Goal: Use online tool/utility: Utilize a website feature to perform a specific function

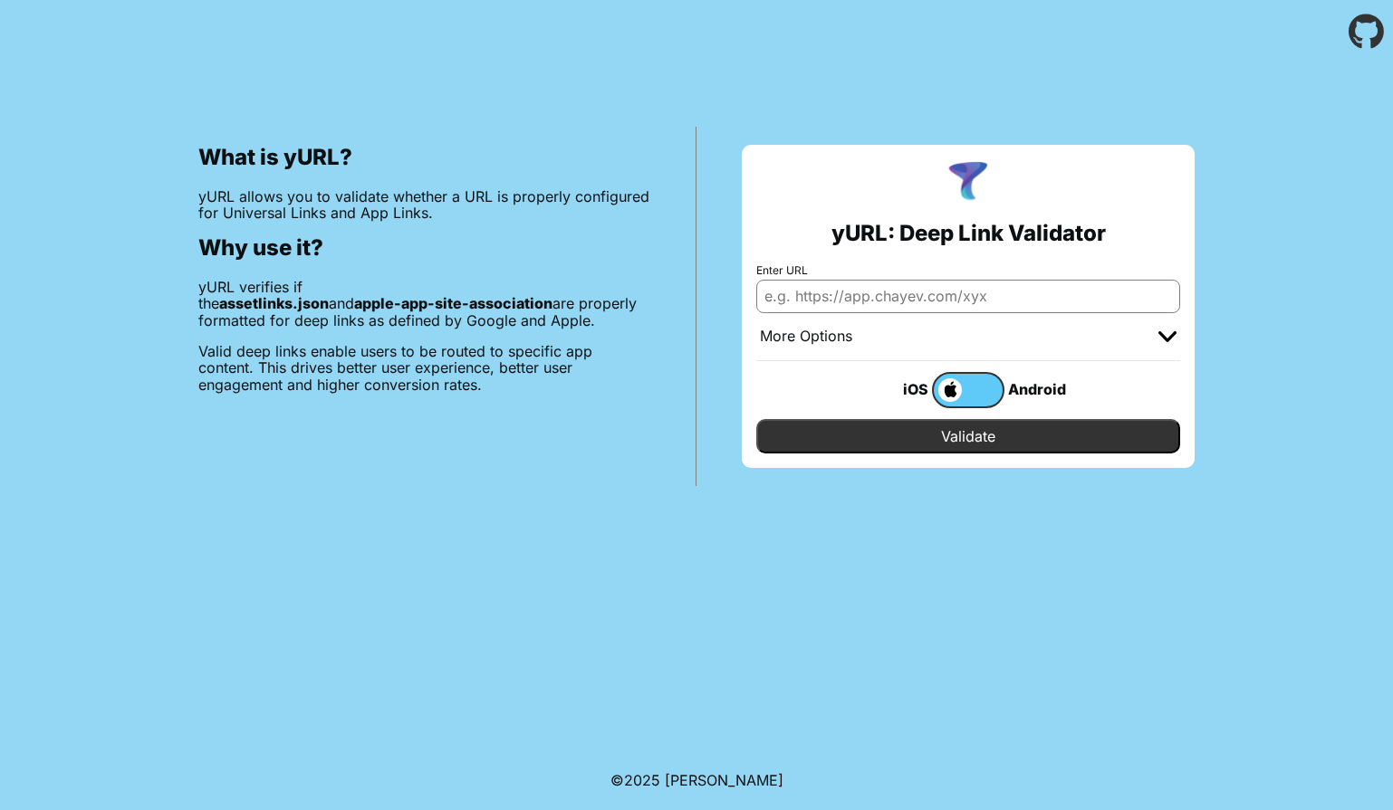
click at [870, 287] on input "Enter URL" at bounding box center [968, 296] width 424 height 33
click at [830, 296] on input "https://mtel.onelink.me" at bounding box center [968, 296] width 424 height 33
click at [860, 290] on input "https://app.onelink.me" at bounding box center [968, 296] width 424 height 33
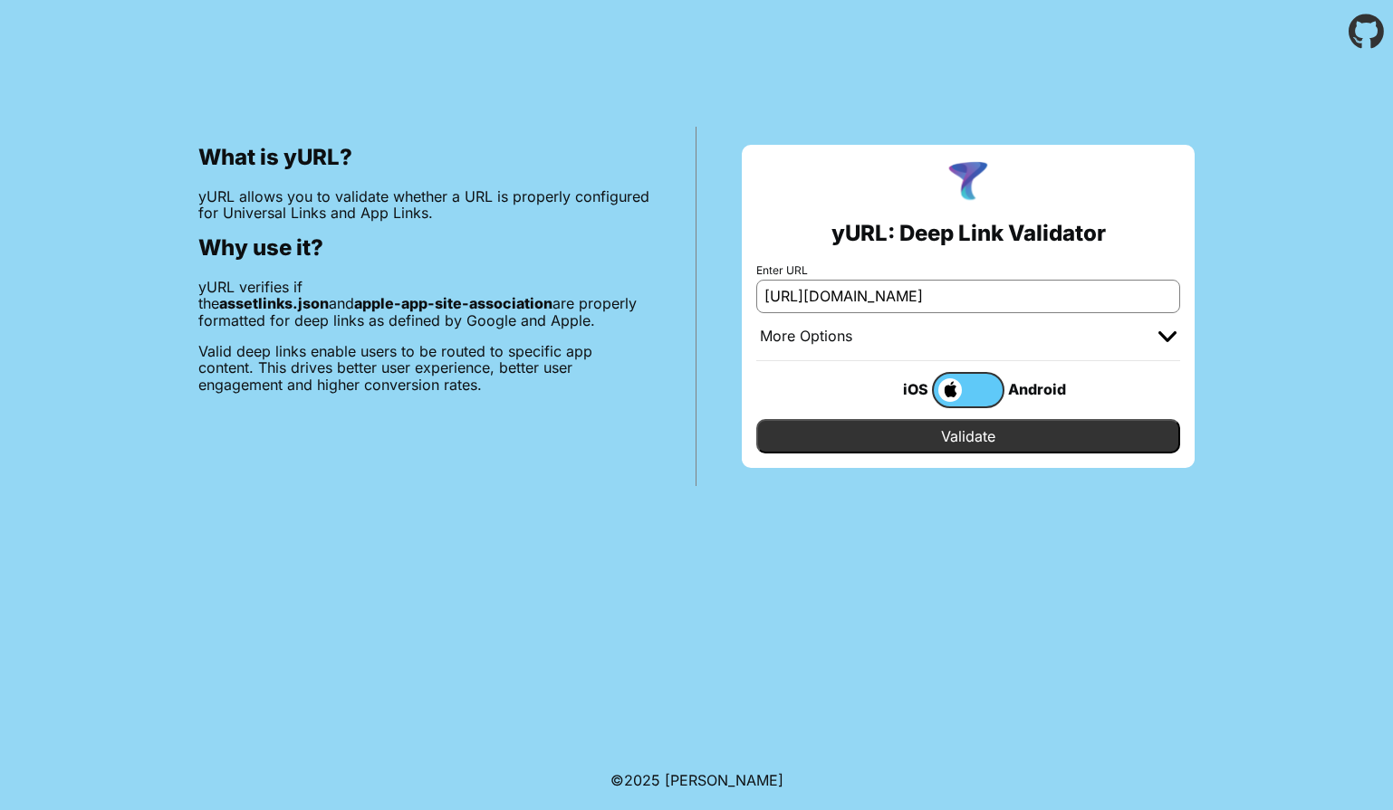
click at [860, 290] on input "https://app.onelink.me" at bounding box center [968, 296] width 424 height 33
type input "[URL][DOMAIN_NAME]"
click at [990, 437] on input "Validate" at bounding box center [968, 436] width 424 height 34
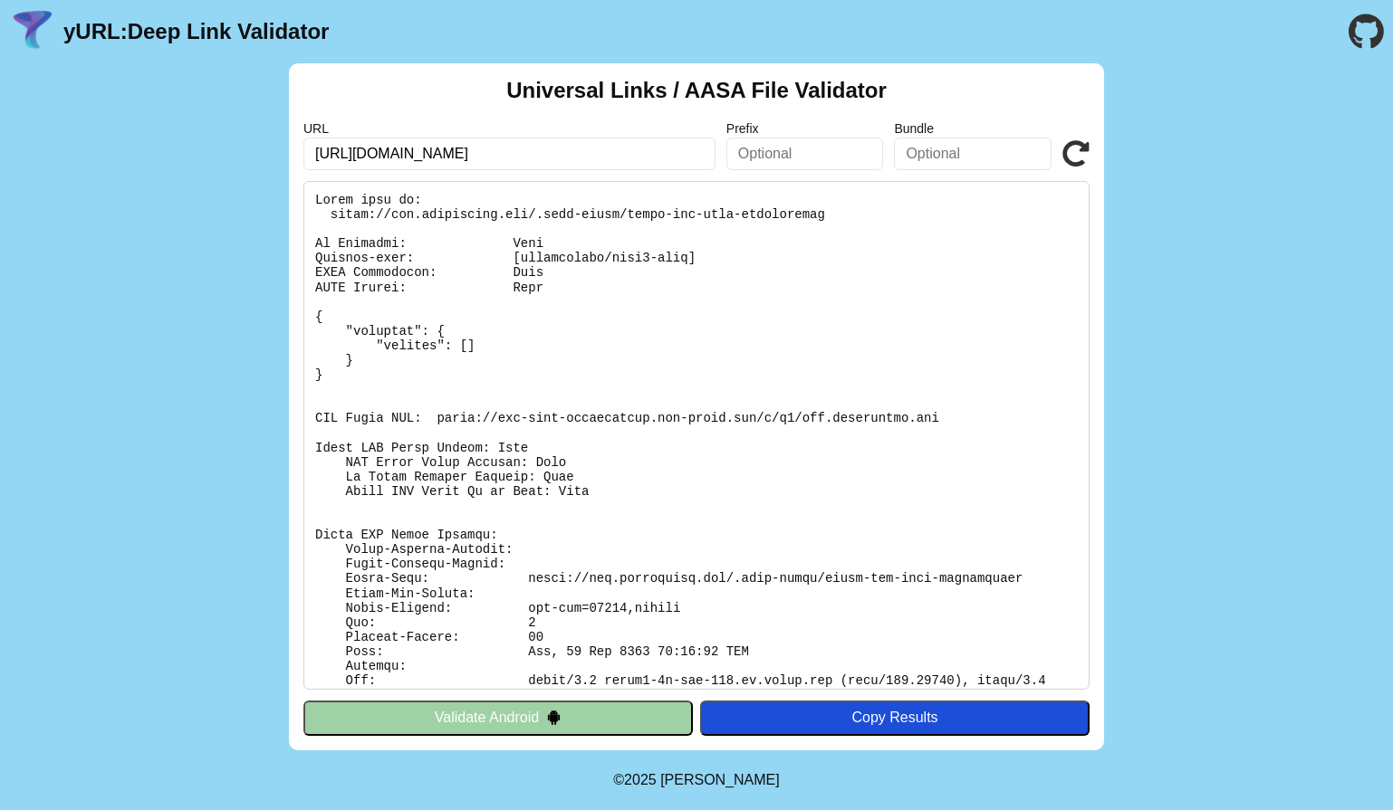
scroll to position [53, 0]
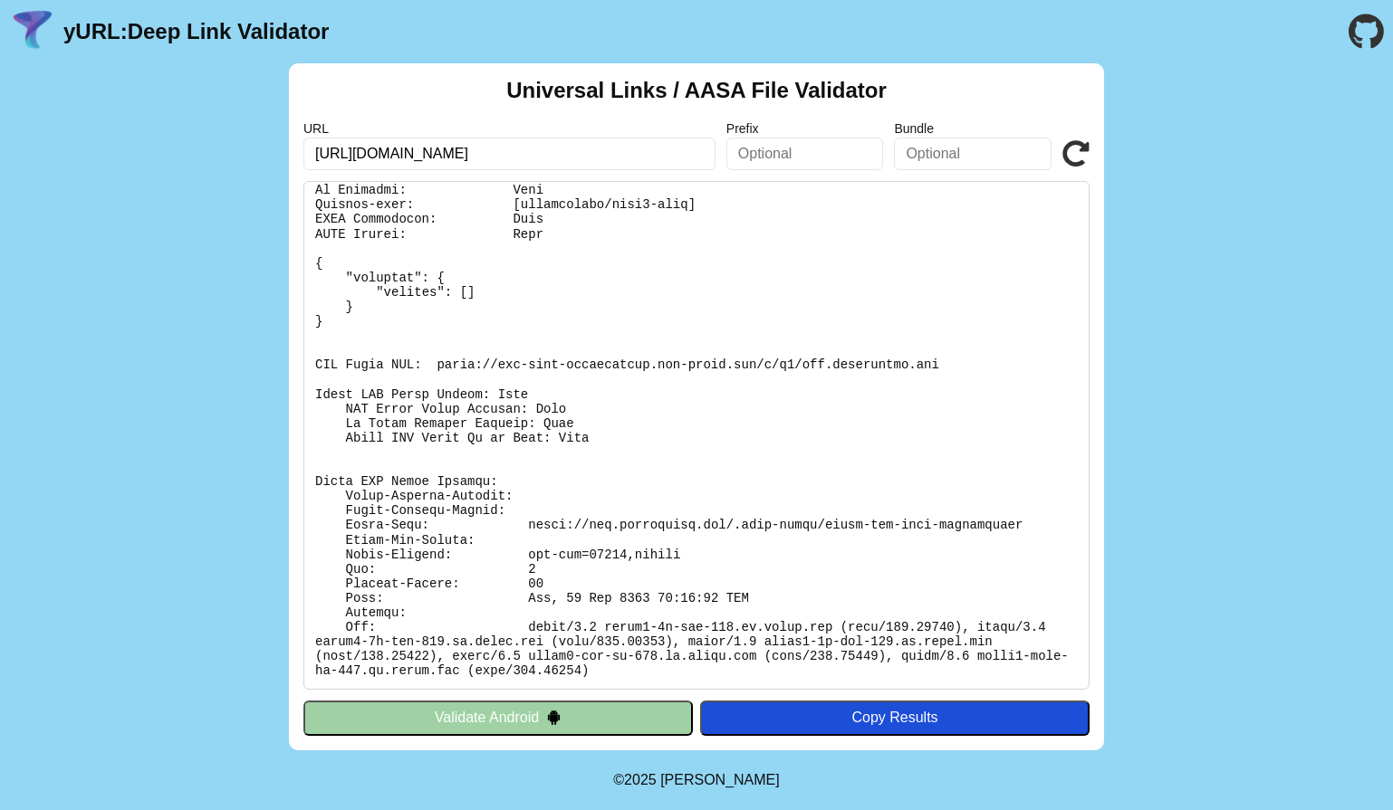
click at [362, 158] on input "[URL][DOMAIN_NAME]" at bounding box center [509, 154] width 412 height 33
click at [477, 157] on input "[URL][DOMAIN_NAME]" at bounding box center [509, 154] width 412 height 33
click at [493, 154] on input "[URL][DOMAIN_NAME]" at bounding box center [509, 154] width 412 height 33
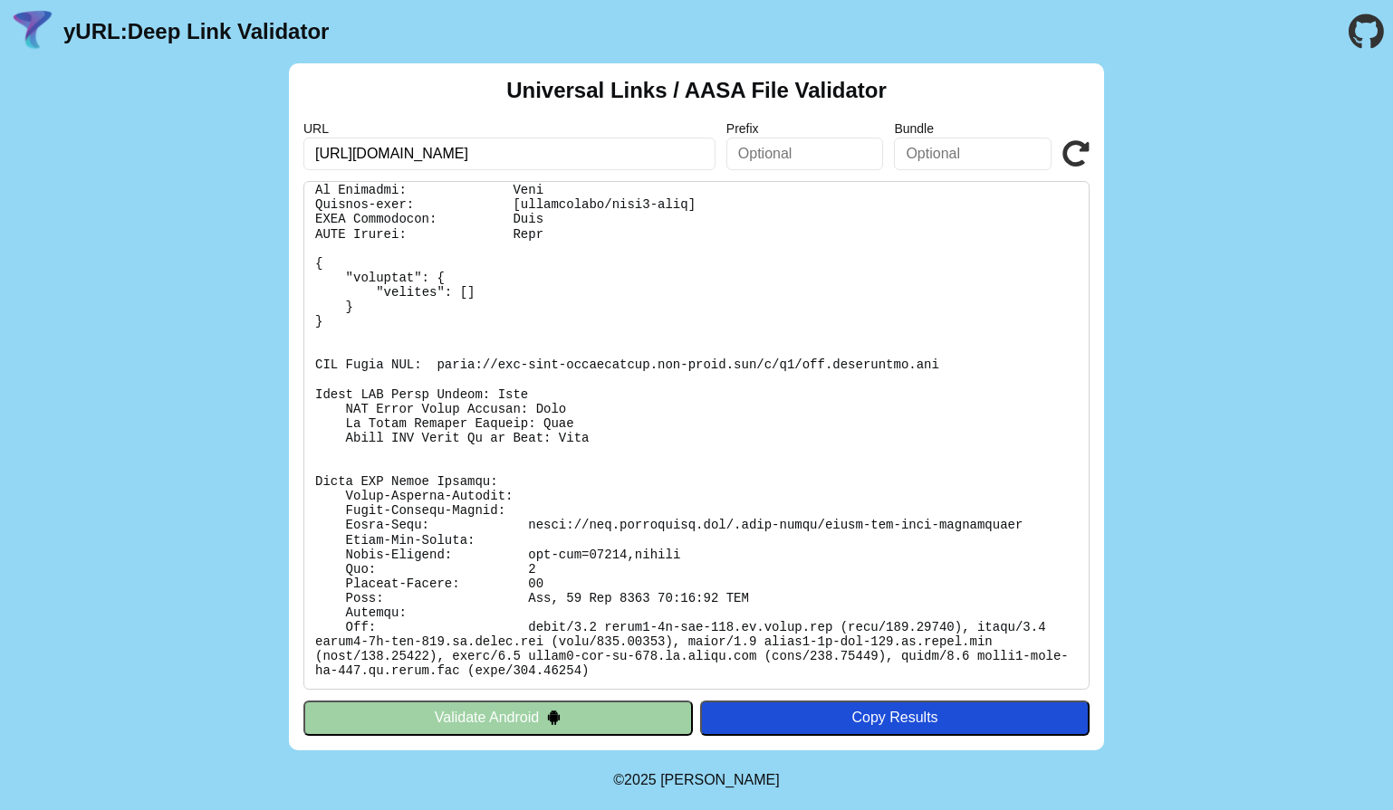
click at [493, 154] on input "[URL][DOMAIN_NAME]" at bounding box center [509, 154] width 412 height 33
type input "[URL][DOMAIN_NAME]"
click at [1075, 149] on icon at bounding box center [1075, 153] width 27 height 27
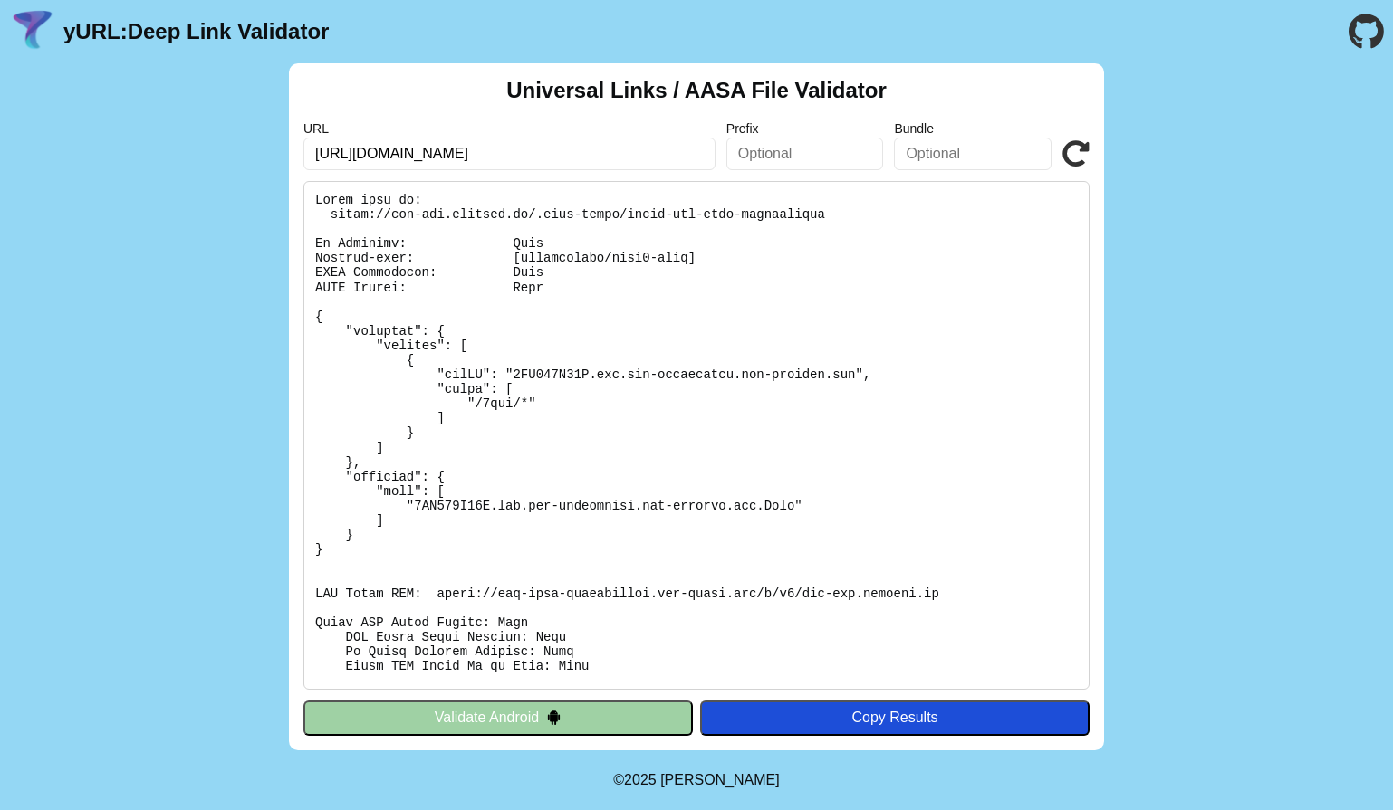
click at [568, 376] on pre at bounding box center [696, 435] width 786 height 509
click at [587, 372] on pre at bounding box center [696, 435] width 786 height 509
click at [551, 380] on pre at bounding box center [696, 435] width 786 height 509
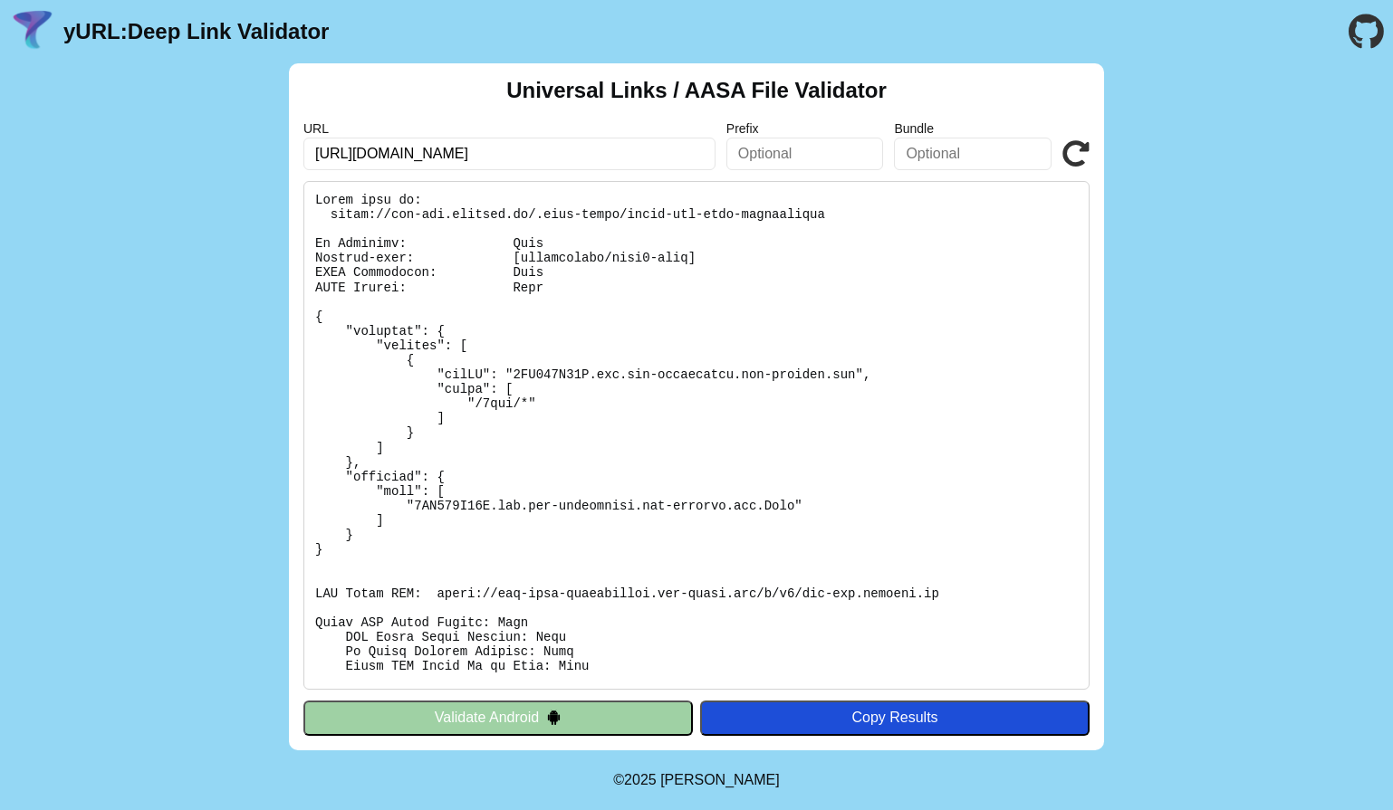
click at [563, 378] on pre at bounding box center [696, 435] width 786 height 509
copy pre "4CR476R58G"
click at [552, 363] on pre at bounding box center [696, 435] width 786 height 509
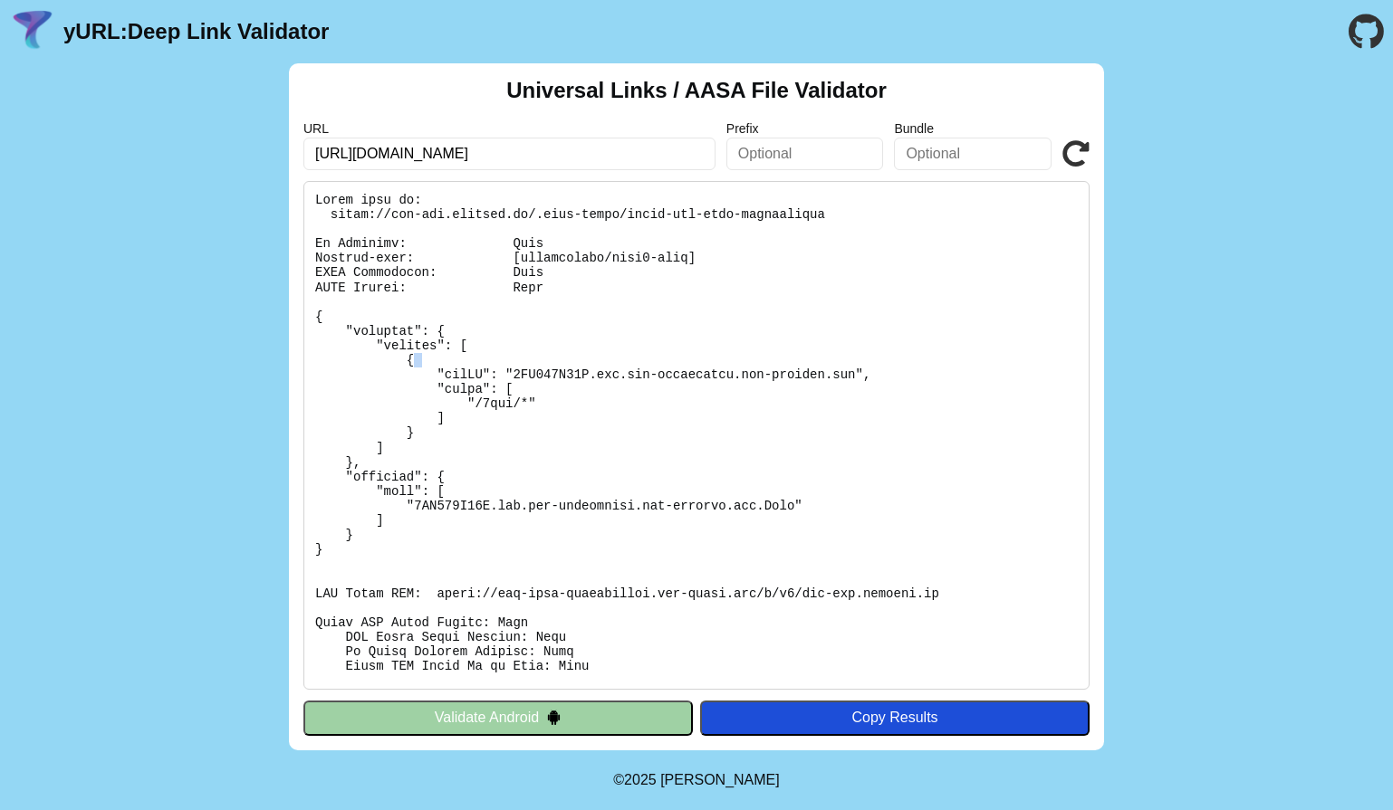
click at [565, 365] on pre at bounding box center [696, 435] width 786 height 509
